Goal: Task Accomplishment & Management: Manage account settings

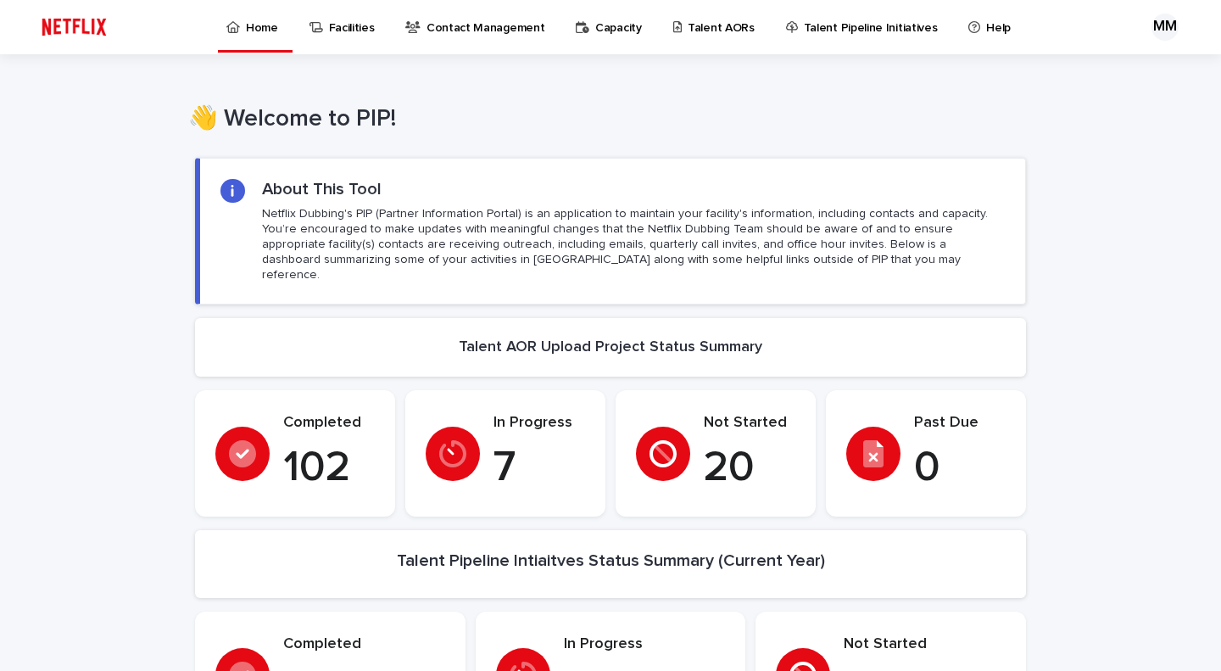
click at [705, 25] on p "Talent AORs" at bounding box center [721, 18] width 67 height 36
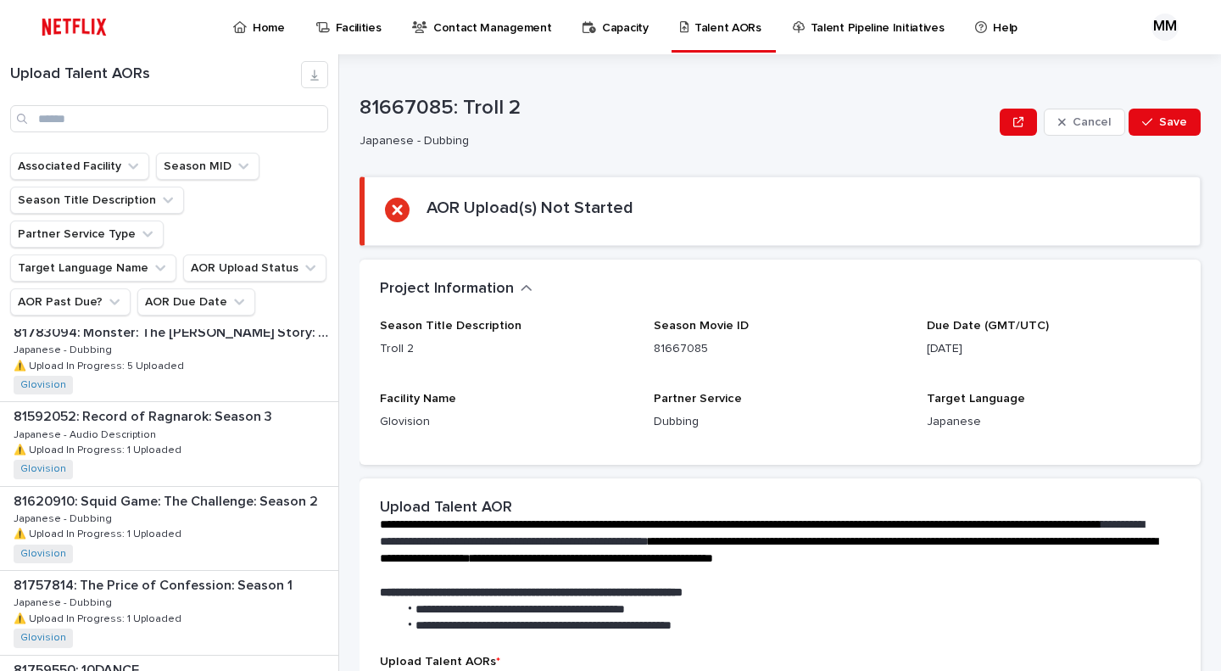
scroll to position [2201, 0]
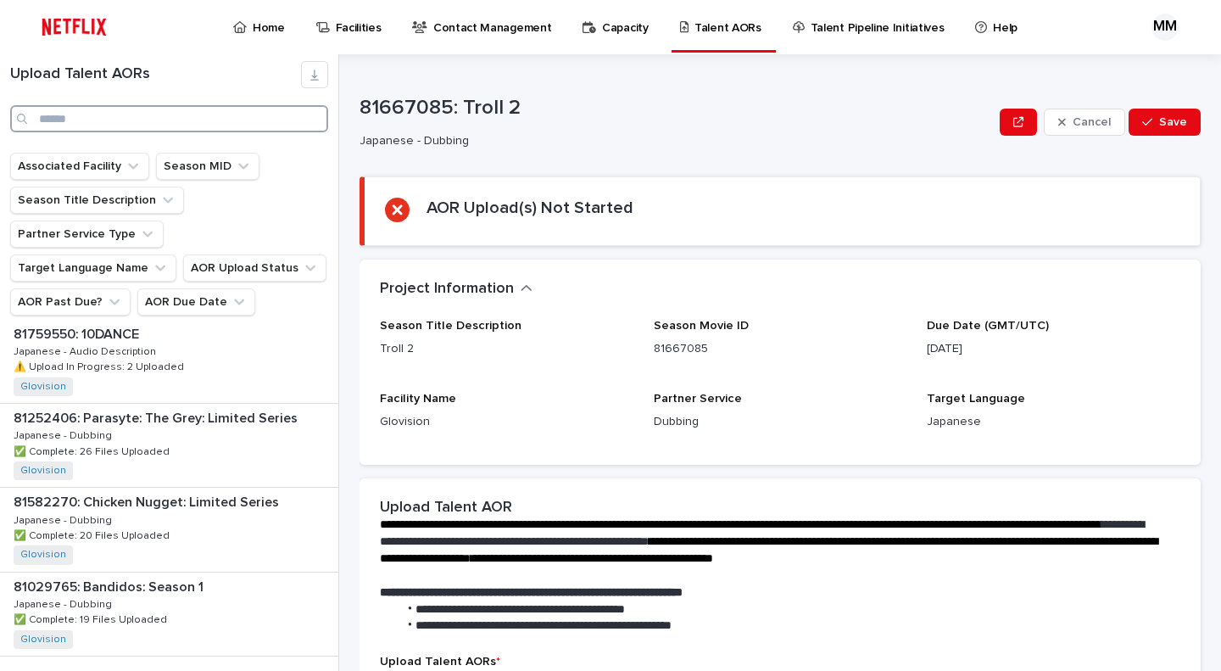
drag, startPoint x: 175, startPoint y: 125, endPoint x: 180, endPoint y: 90, distance: 35.1
click at [175, 120] on input "Search" at bounding box center [169, 118] width 318 height 27
type input "*"
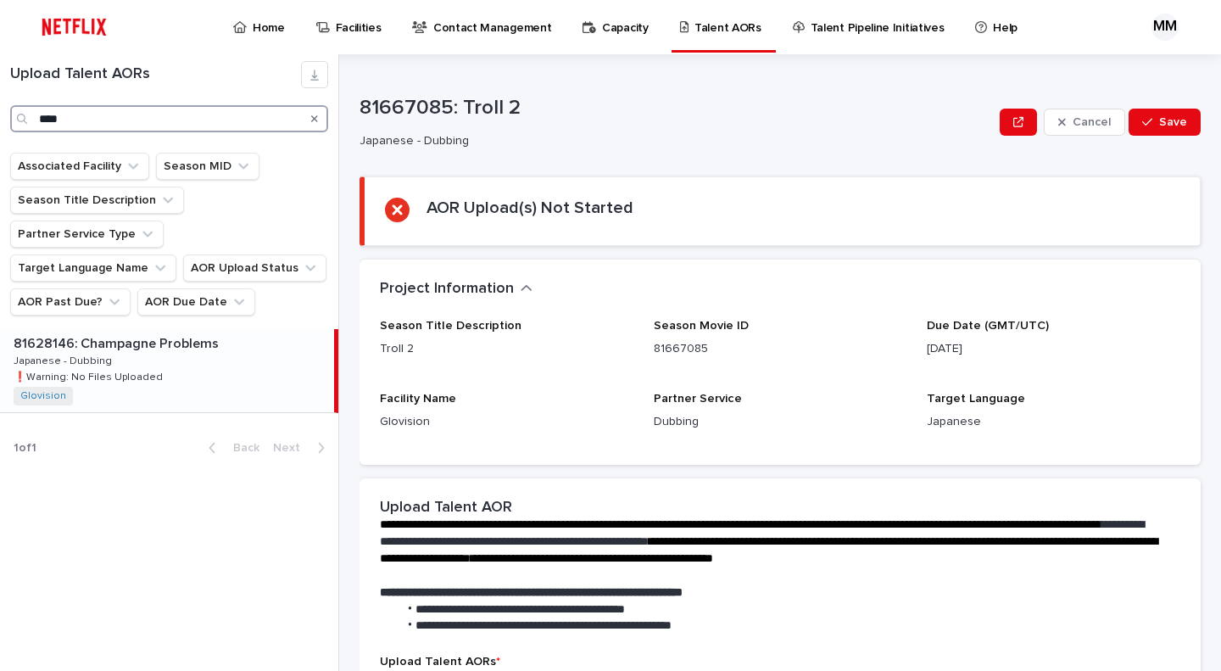
type input "****"
click at [198, 337] on div "81628146: Champagne Problems 81628146: Champagne Problems Japanese - Dubbing Ja…" at bounding box center [167, 370] width 334 height 83
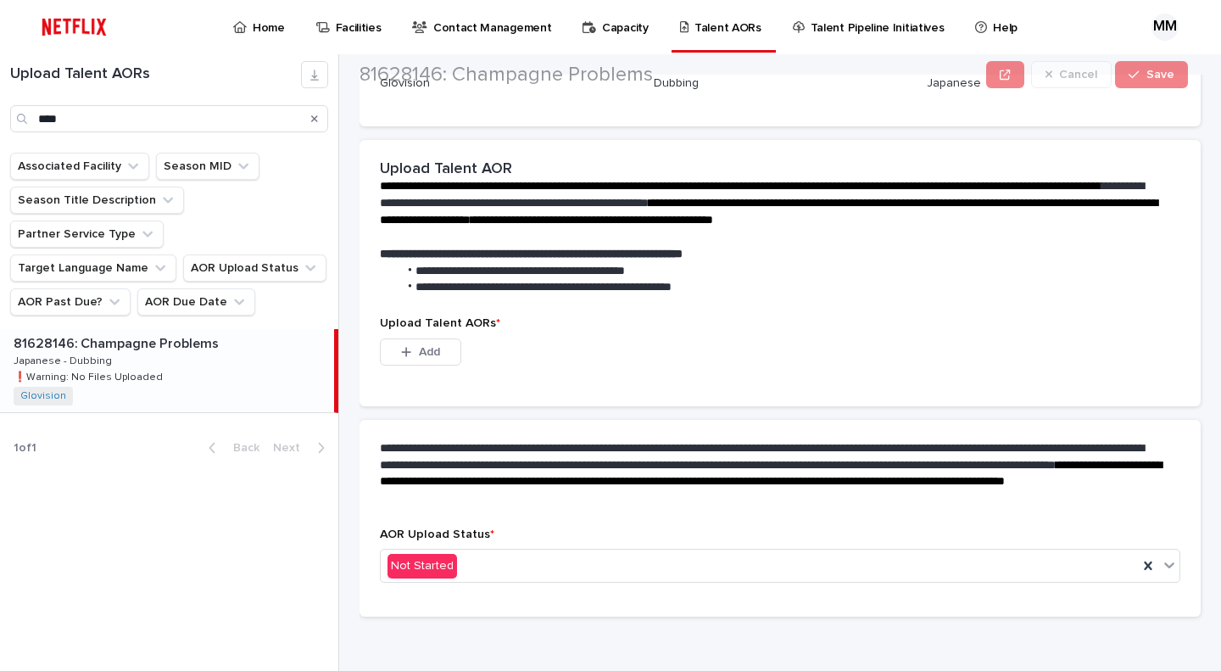
scroll to position [344, 0]
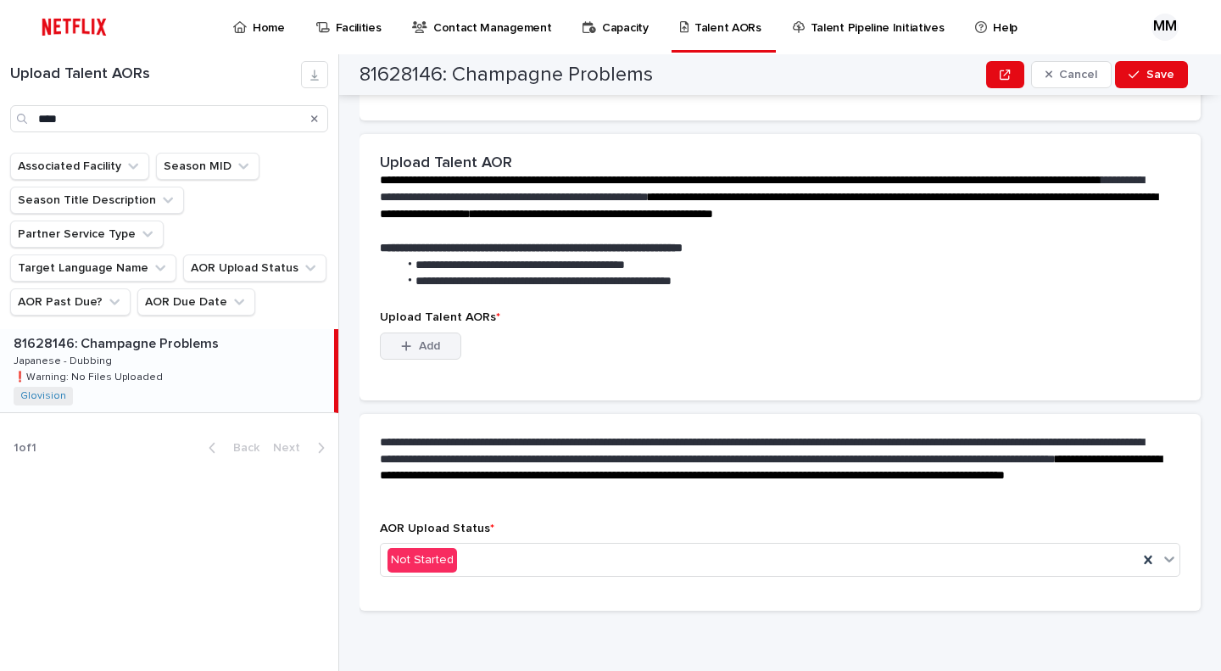
click at [440, 342] on button "Add" at bounding box center [420, 345] width 81 height 27
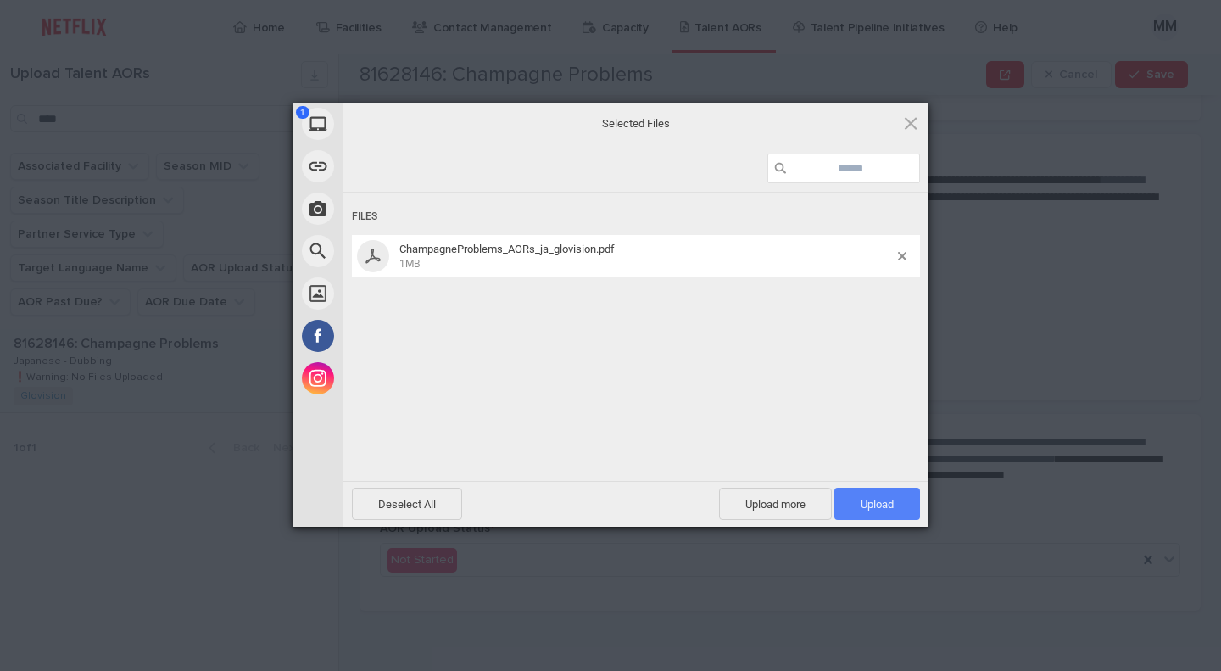
click at [883, 499] on span "Upload 1" at bounding box center [877, 504] width 33 height 13
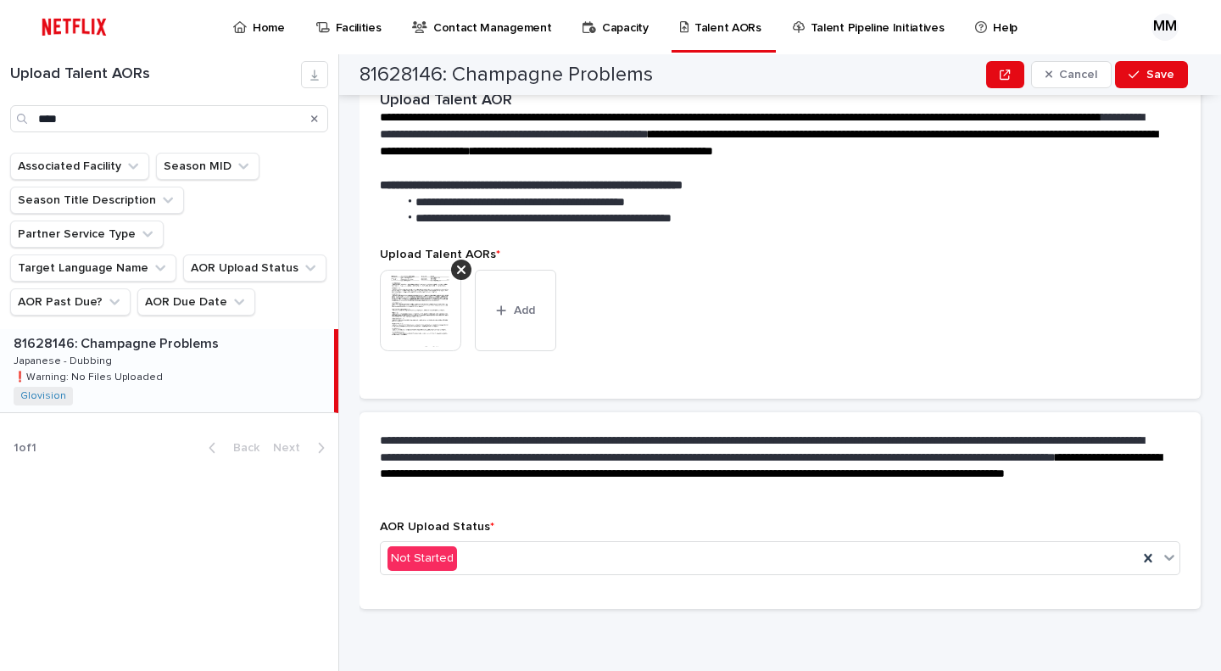
scroll to position [322, 0]
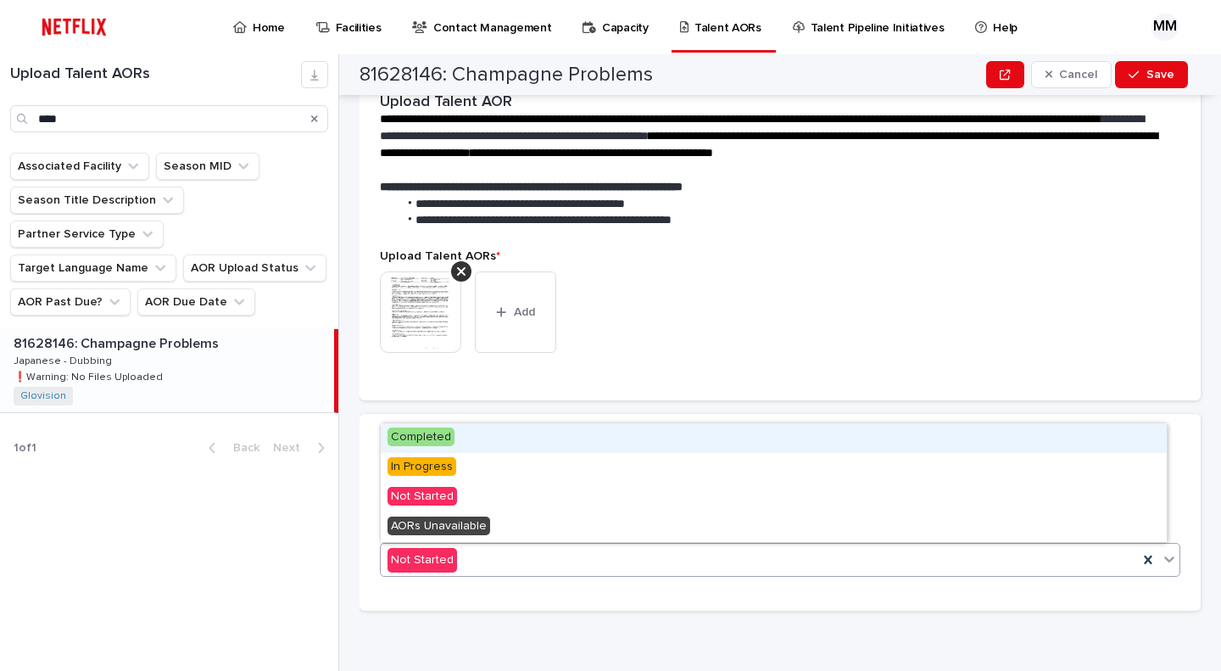
click at [503, 564] on div "Not Started" at bounding box center [759, 560] width 757 height 28
click at [485, 437] on div "Completed" at bounding box center [774, 438] width 786 height 30
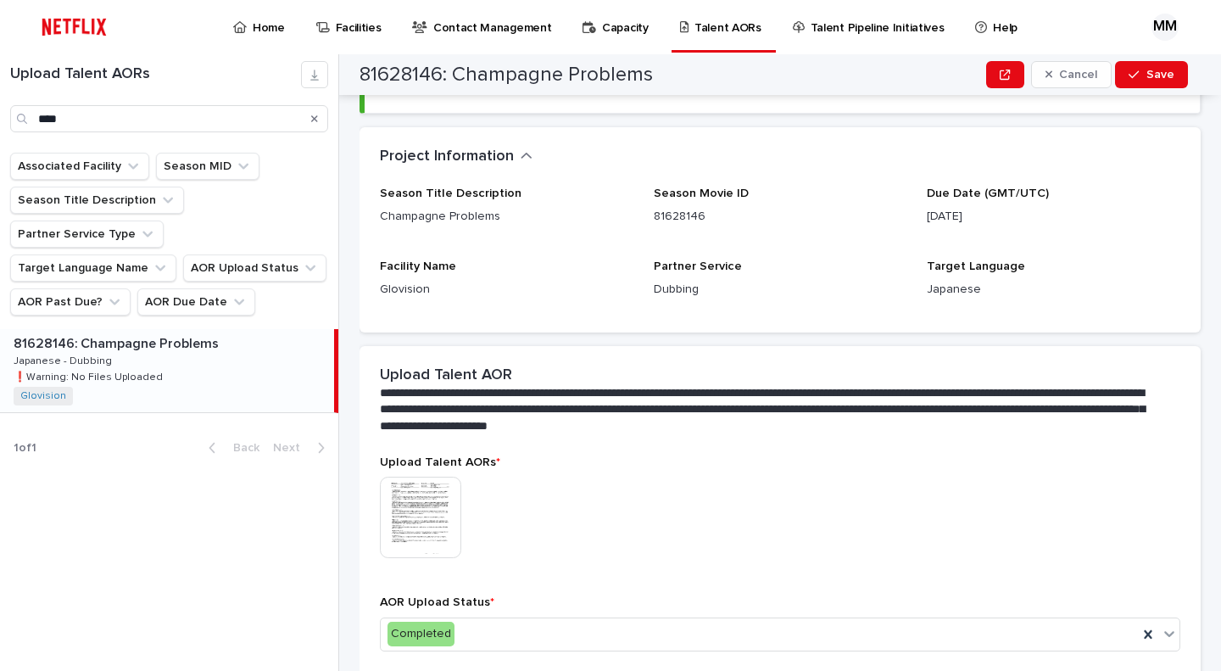
scroll to position [52, 0]
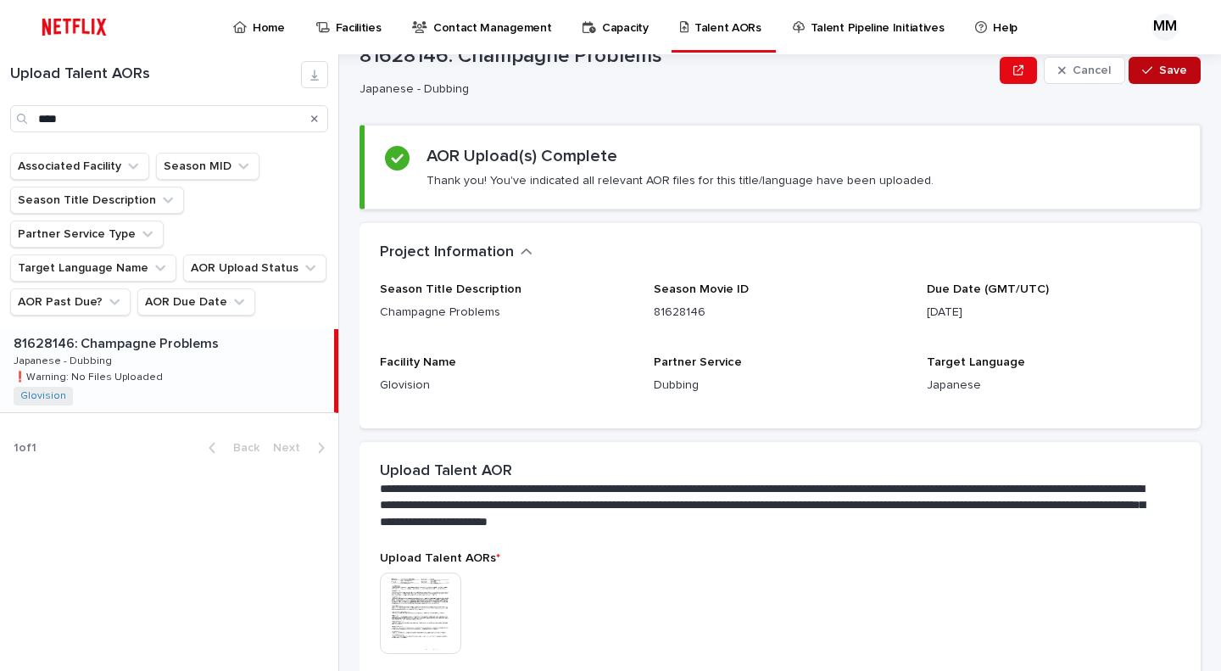
click at [1155, 77] on button "Save" at bounding box center [1164, 70] width 72 height 27
